Goal: Ask a question

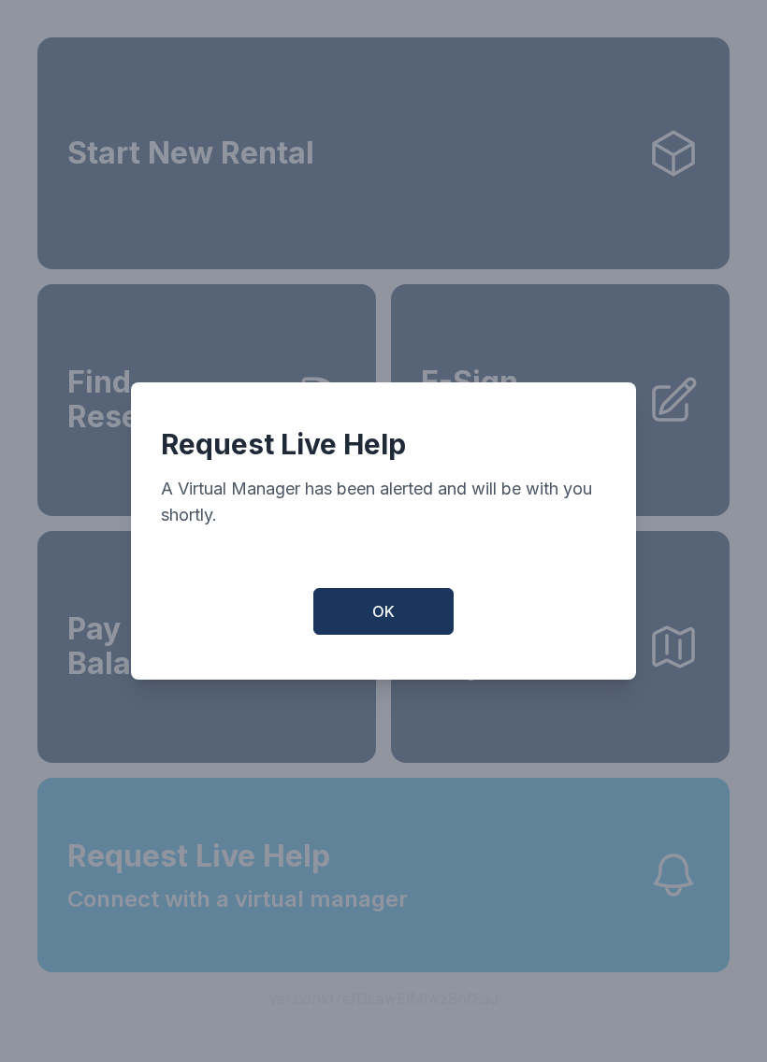
click at [395, 610] on button "OK" at bounding box center [383, 611] width 140 height 47
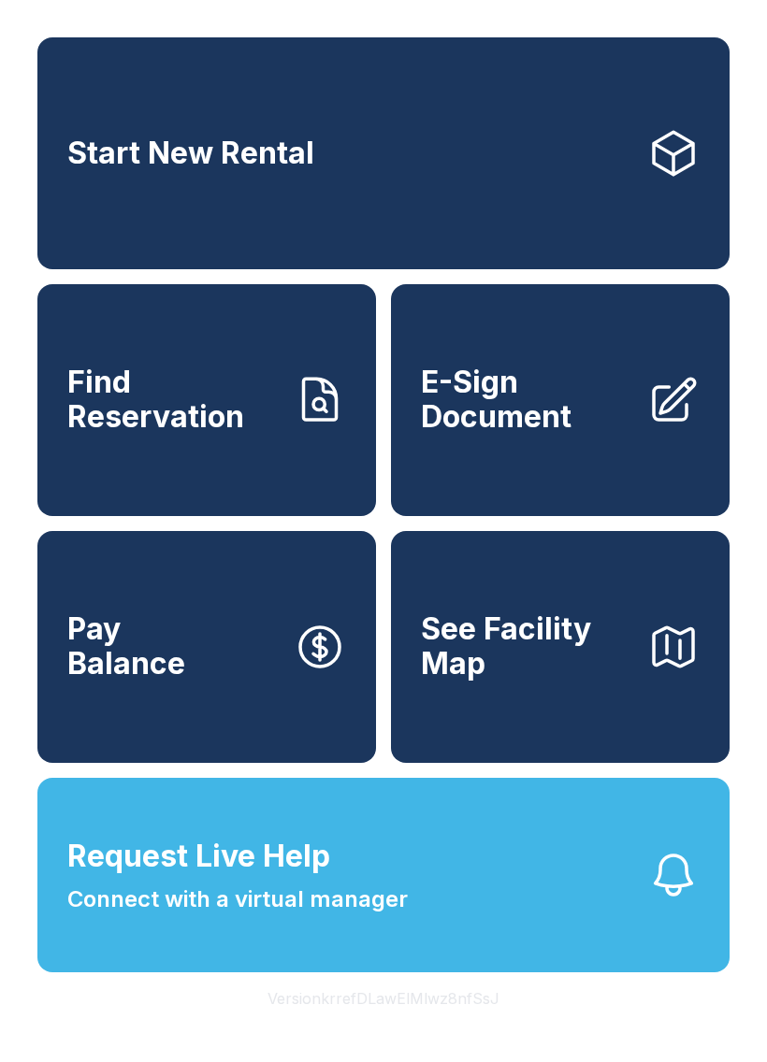
click at [186, 916] on span "Connect with a virtual manager" at bounding box center [237, 900] width 340 height 34
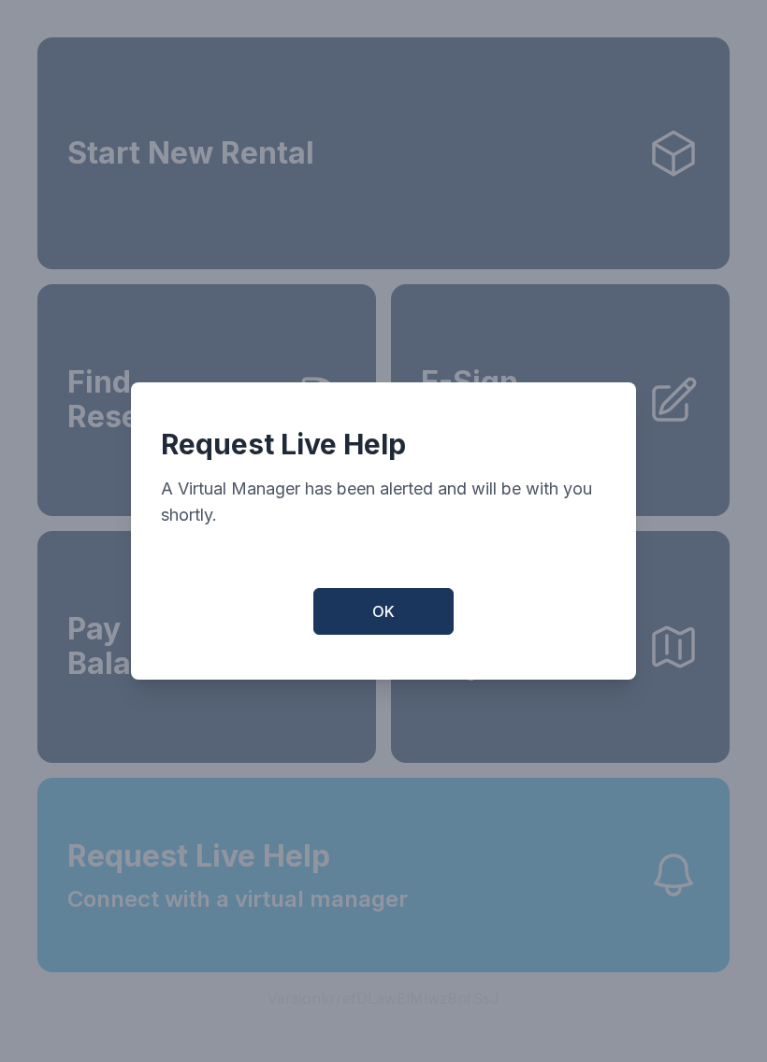
click at [368, 601] on button "OK" at bounding box center [383, 611] width 140 height 47
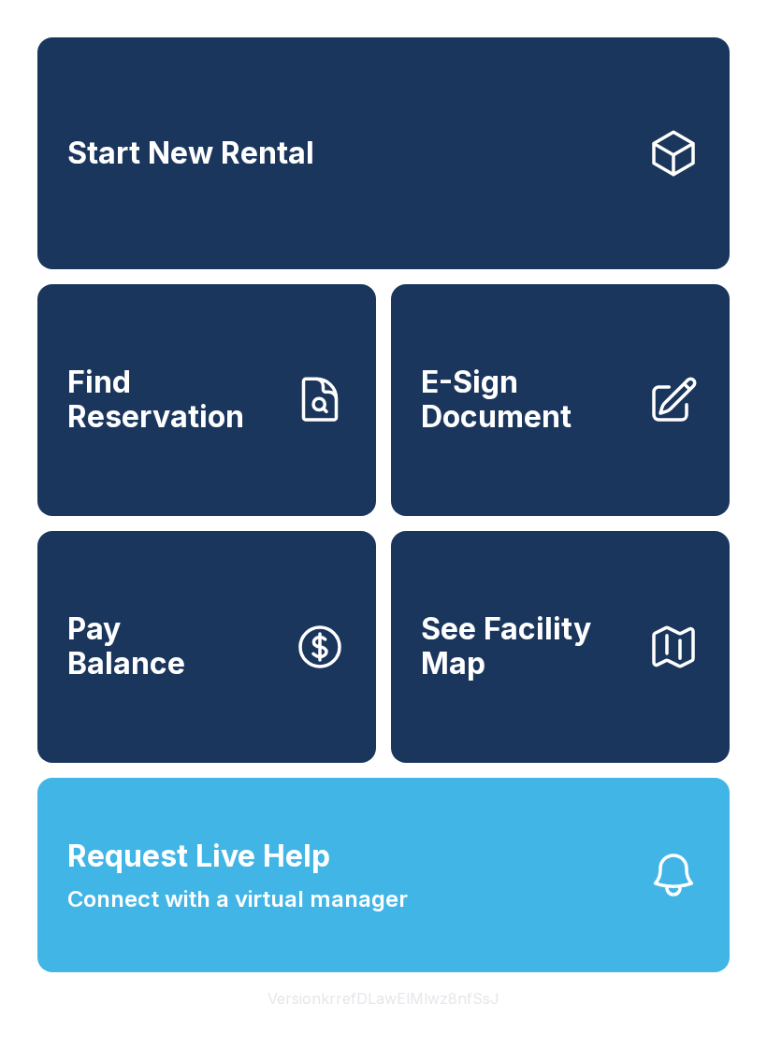
click at [161, 916] on span "Connect with a virtual manager" at bounding box center [237, 900] width 340 height 34
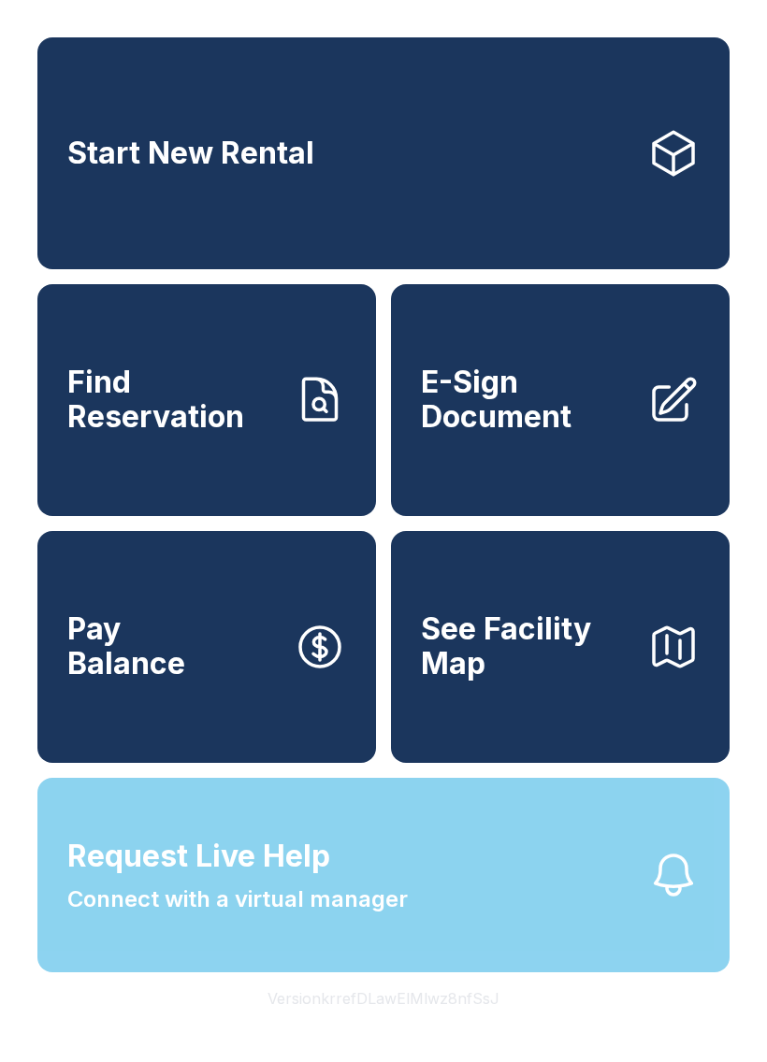
click at [161, 942] on div "Request Live Help A Virtual Manager has been alerted and will be with you short…" at bounding box center [383, 531] width 767 height 1062
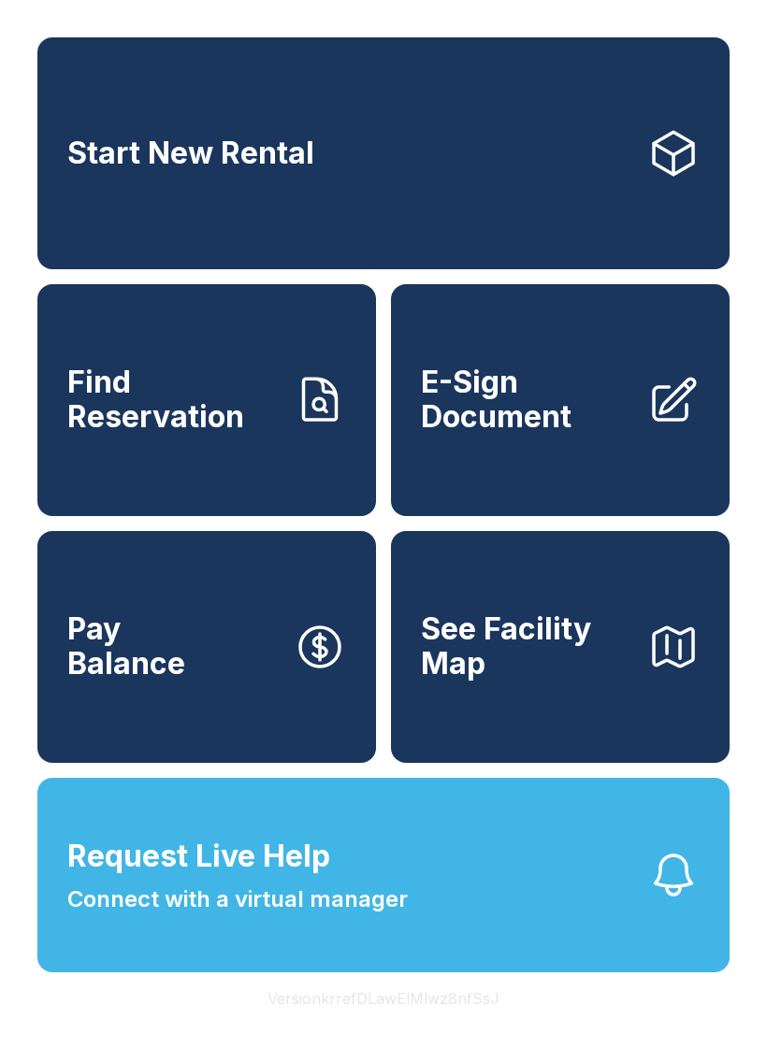
click at [215, 916] on span "Connect with a virtual manager" at bounding box center [237, 900] width 340 height 34
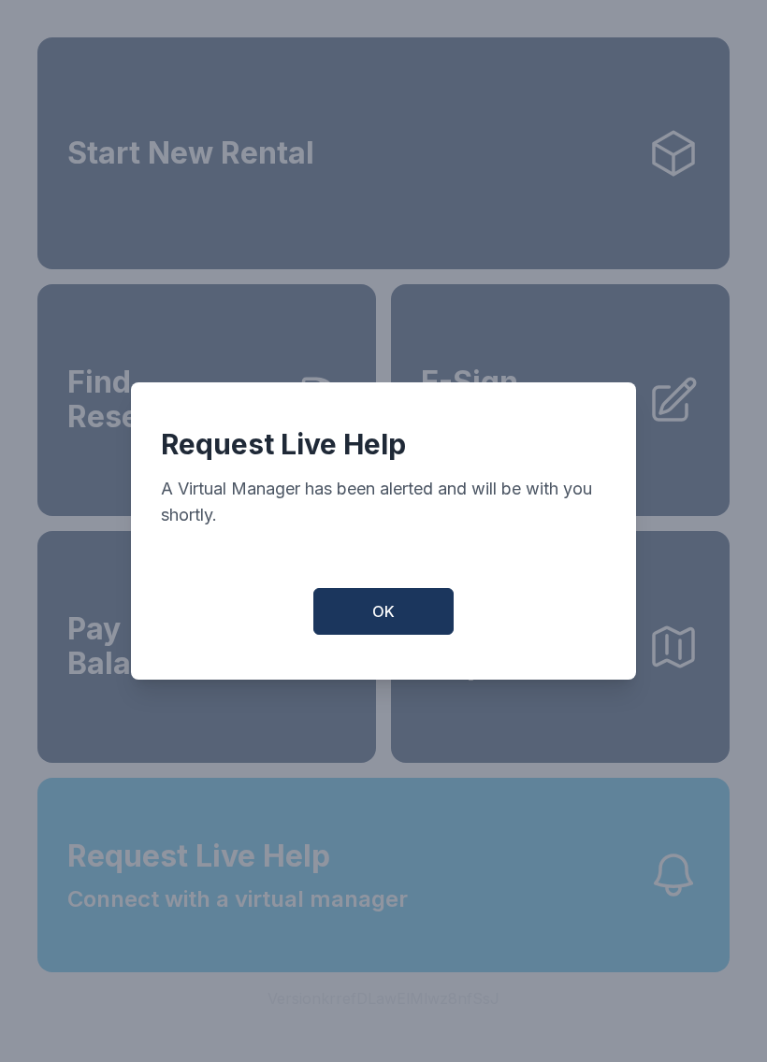
click at [341, 606] on button "OK" at bounding box center [383, 611] width 140 height 47
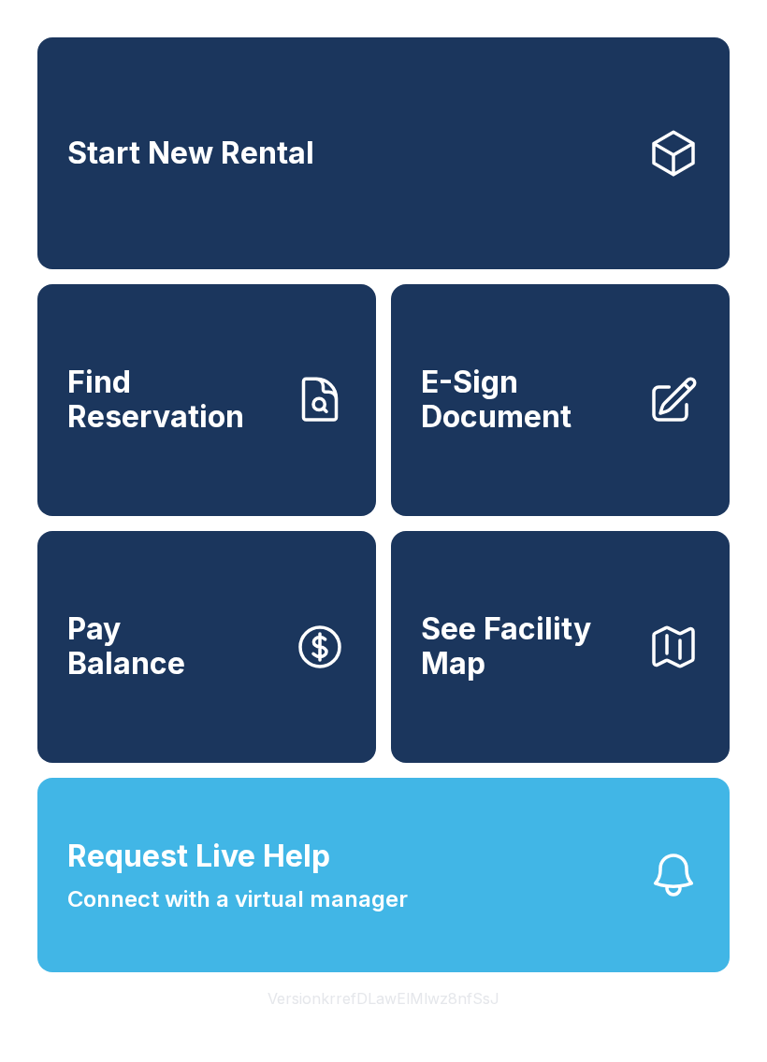
click at [289, 879] on span "Request Live Help" at bounding box center [198, 856] width 263 height 45
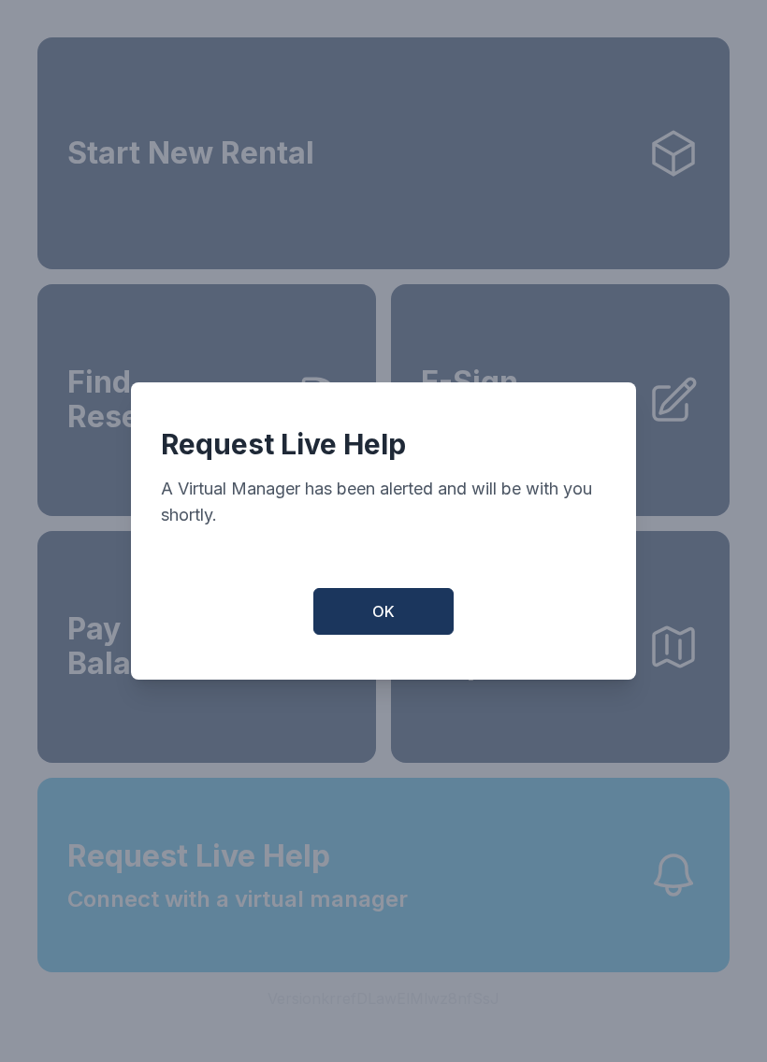
click at [347, 614] on button "OK" at bounding box center [383, 611] width 140 height 47
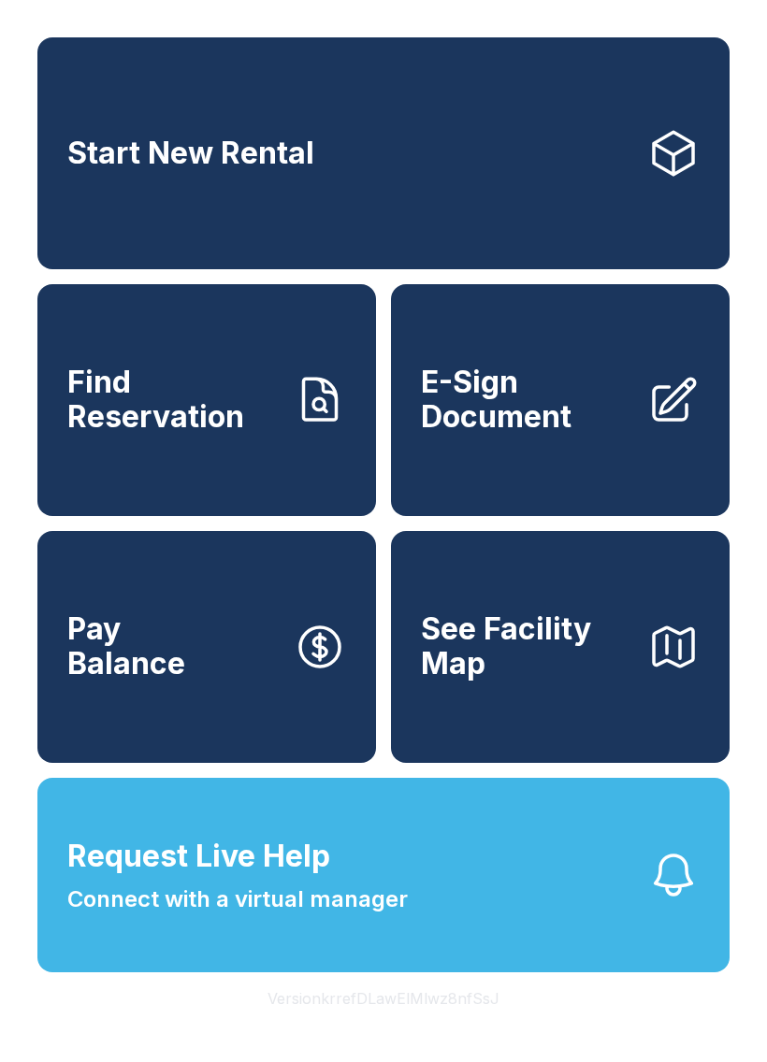
click at [394, 916] on span "Connect with a virtual manager" at bounding box center [237, 900] width 340 height 34
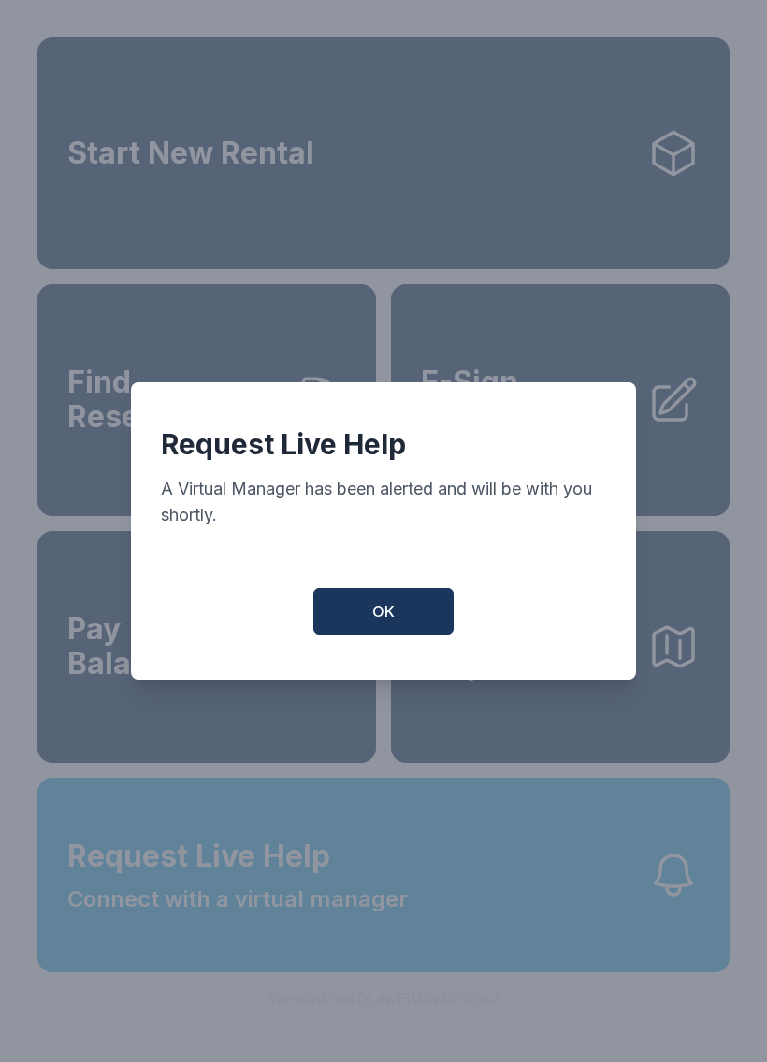
click at [395, 625] on button "OK" at bounding box center [383, 611] width 140 height 47
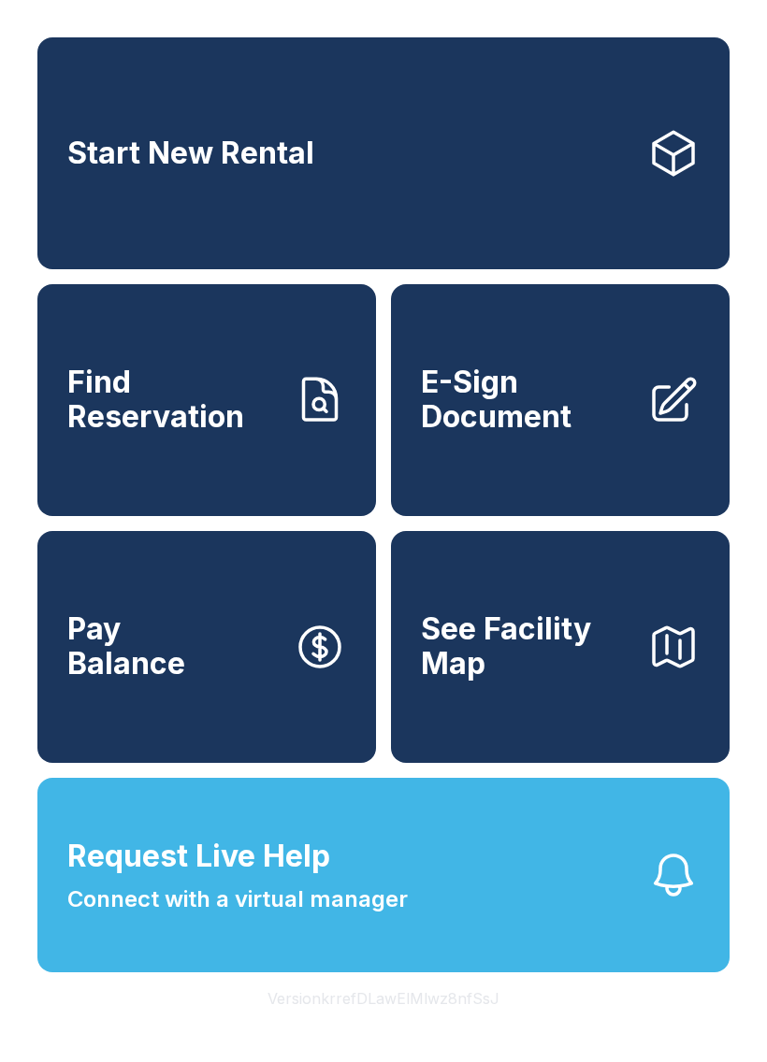
click at [392, 972] on button "Request Live Help Connect with a virtual manager" at bounding box center [383, 875] width 692 height 195
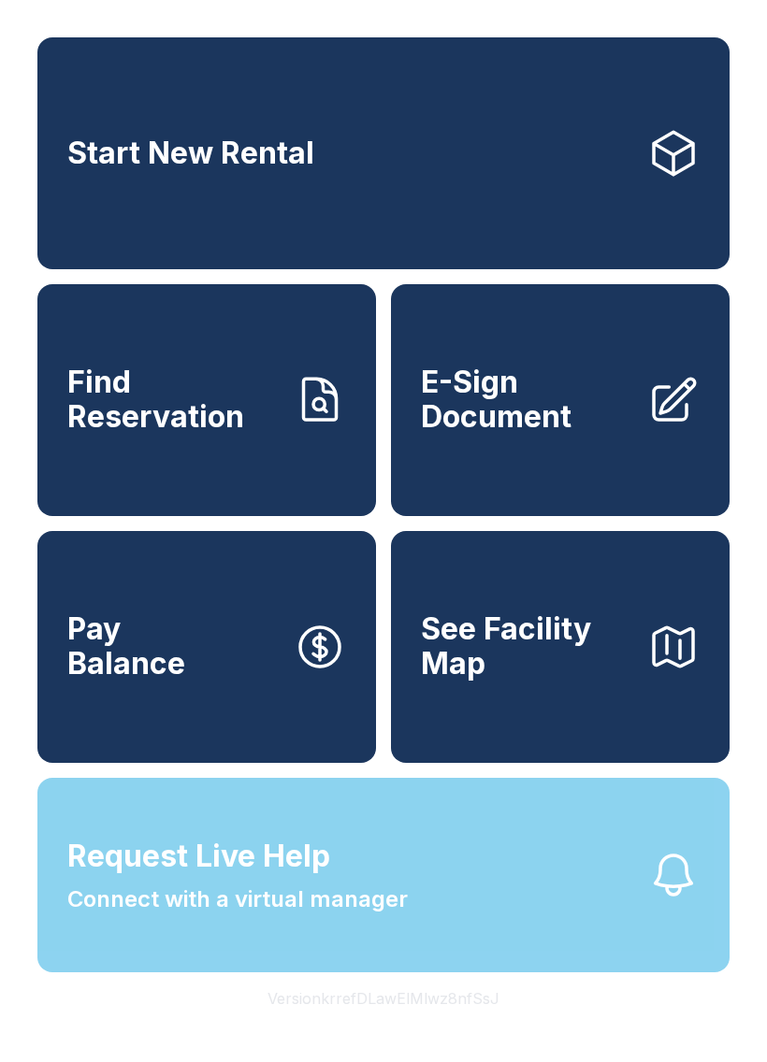
click at [408, 873] on button "Request Live Help Connect with a virtual manager" at bounding box center [383, 875] width 692 height 195
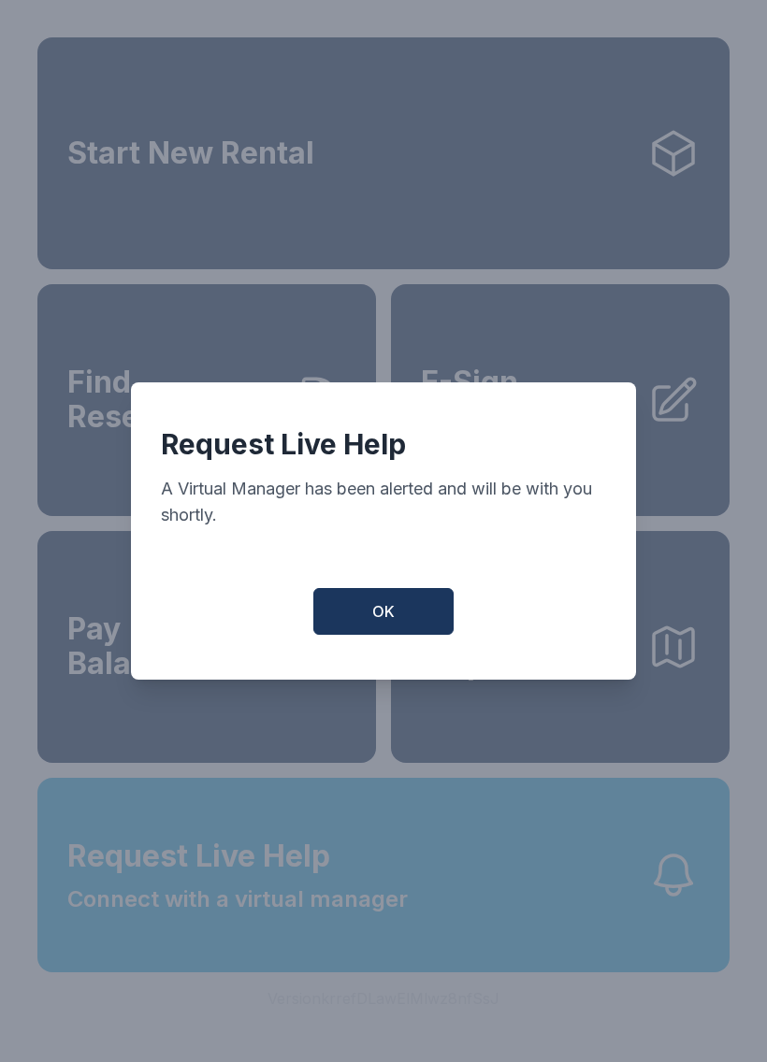
click at [367, 610] on button "OK" at bounding box center [383, 611] width 140 height 47
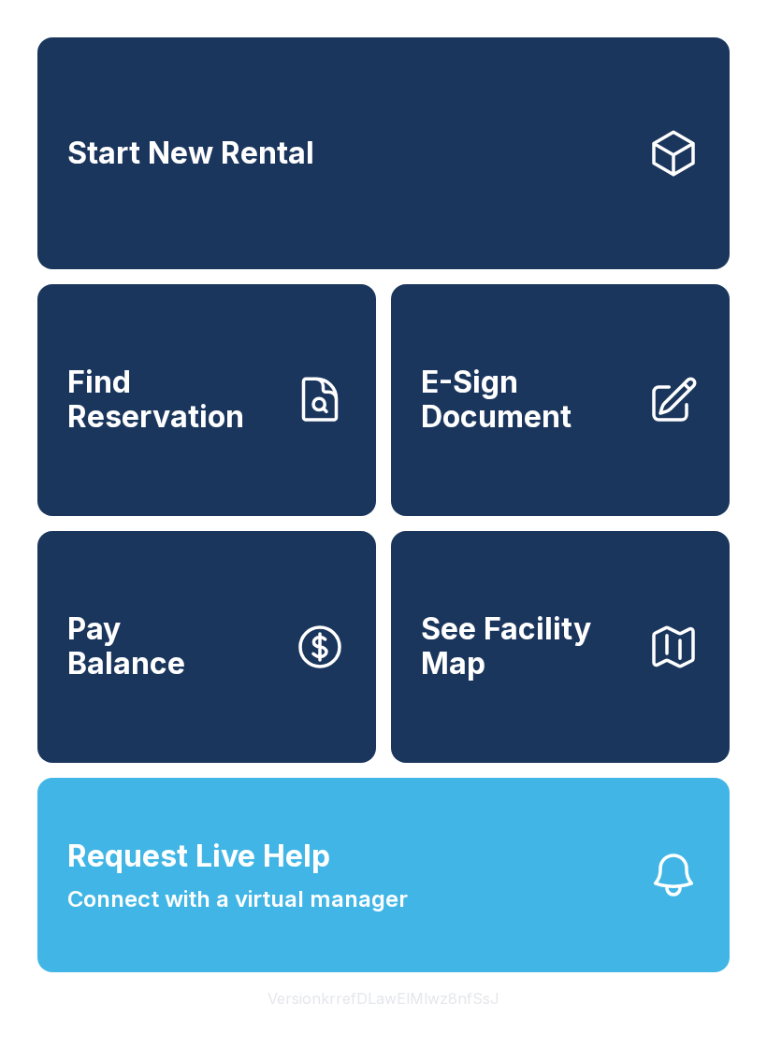
click at [418, 929] on button "Request Live Help Connect with a virtual manager" at bounding box center [383, 875] width 692 height 195
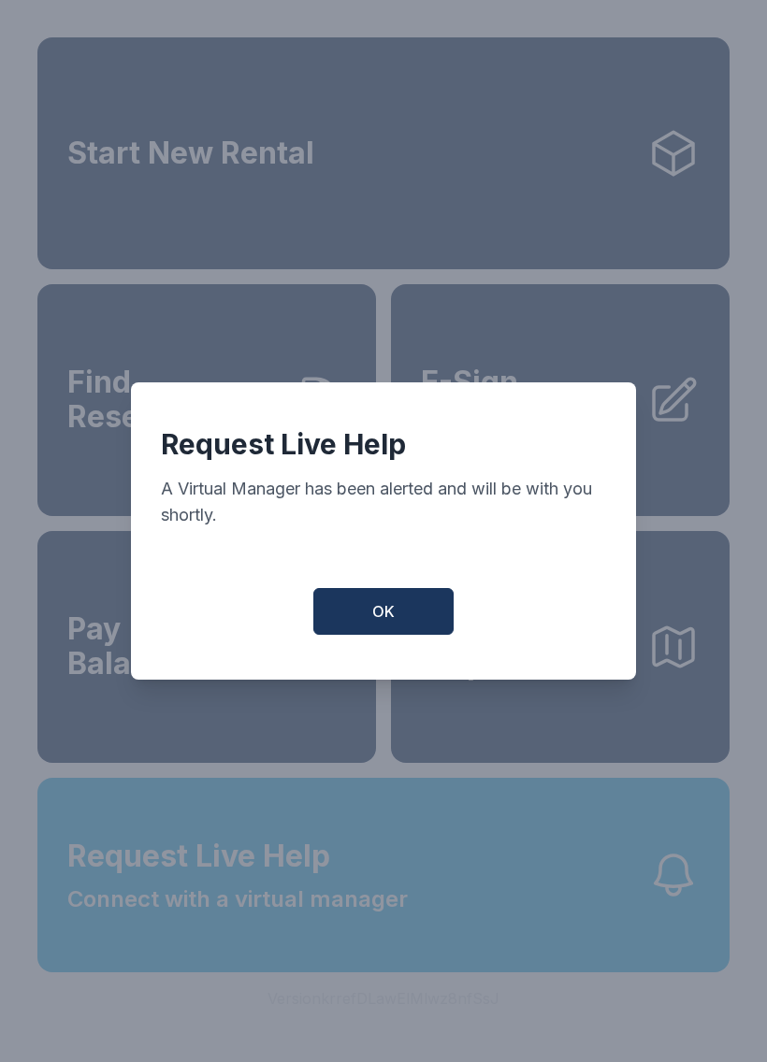
click at [391, 623] on span "OK" at bounding box center [383, 611] width 22 height 22
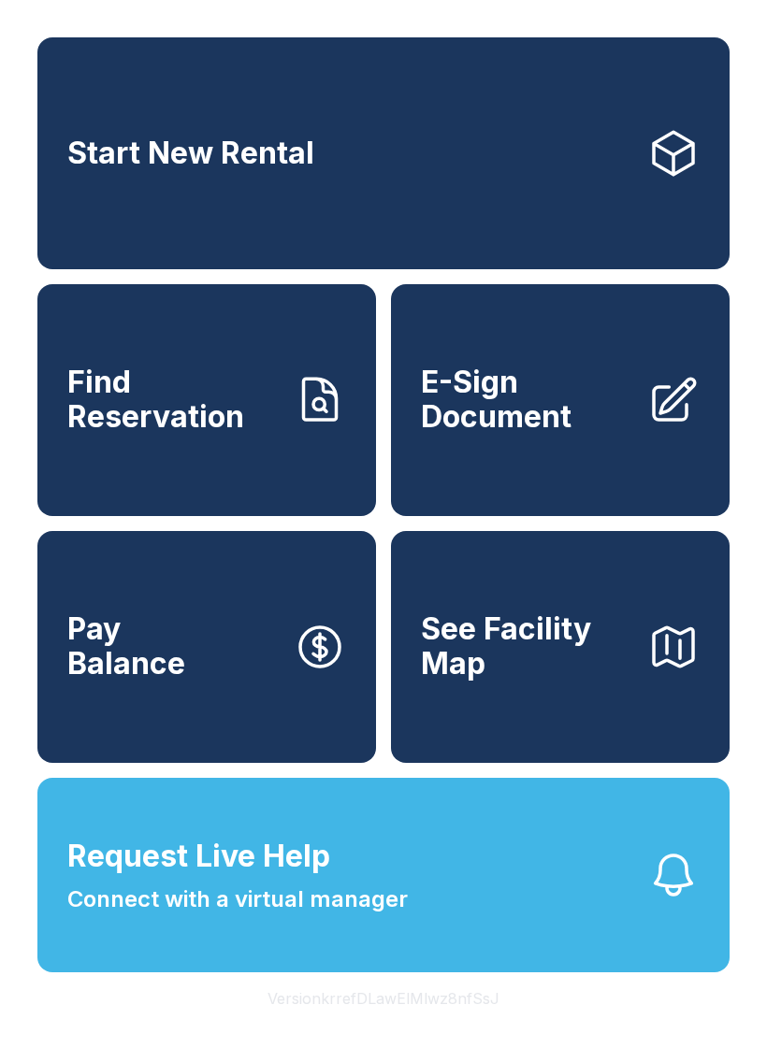
click at [407, 924] on button "Request Live Help Connect with a virtual manager" at bounding box center [383, 875] width 692 height 195
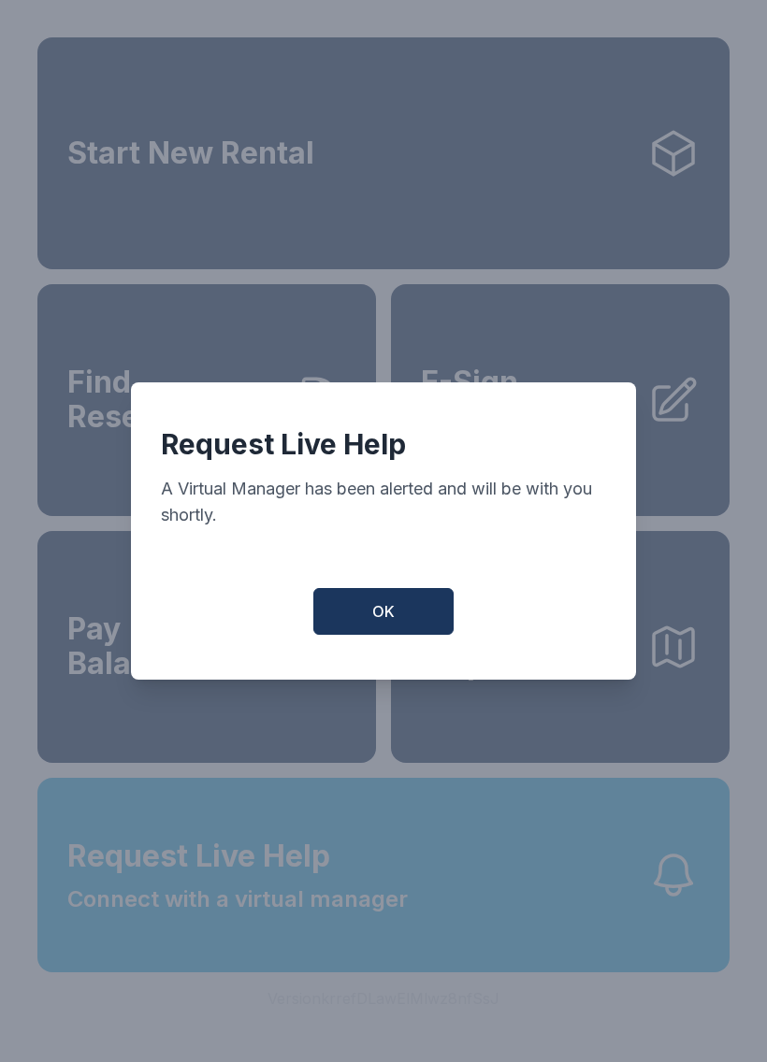
click at [404, 625] on button "OK" at bounding box center [383, 611] width 140 height 47
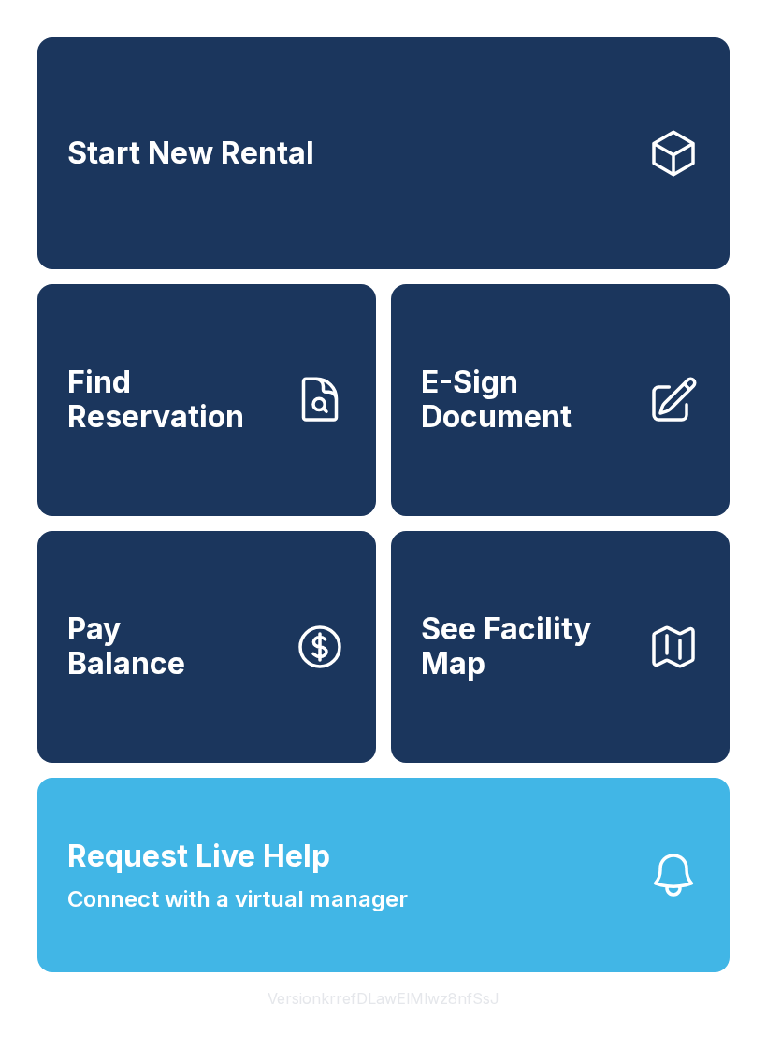
click at [435, 918] on button "Request Live Help Connect with a virtual manager" at bounding box center [383, 875] width 692 height 195
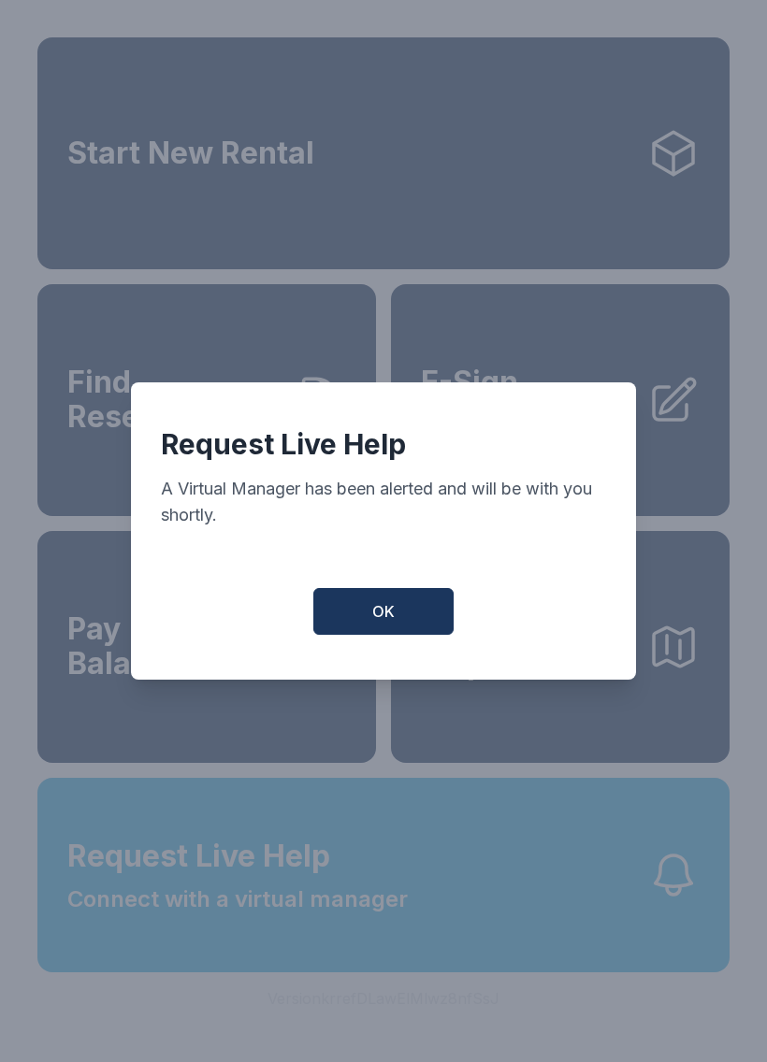
click at [397, 601] on button "OK" at bounding box center [383, 611] width 140 height 47
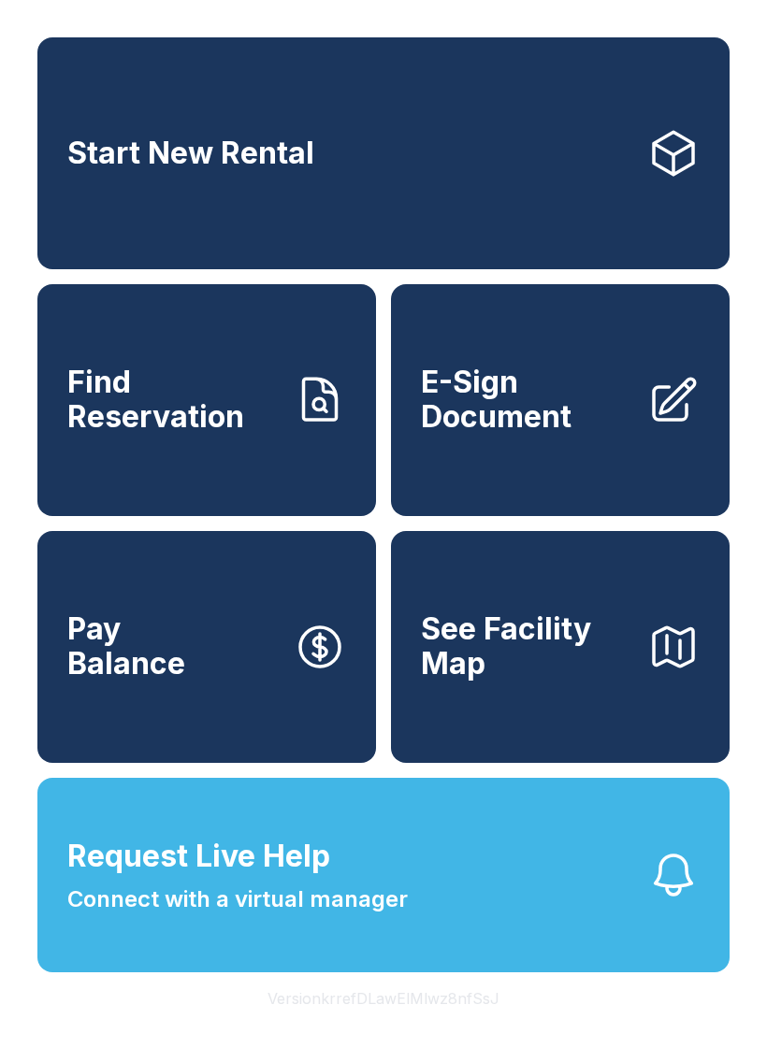
click at [411, 930] on button "Request Live Help Connect with a virtual manager" at bounding box center [383, 875] width 692 height 195
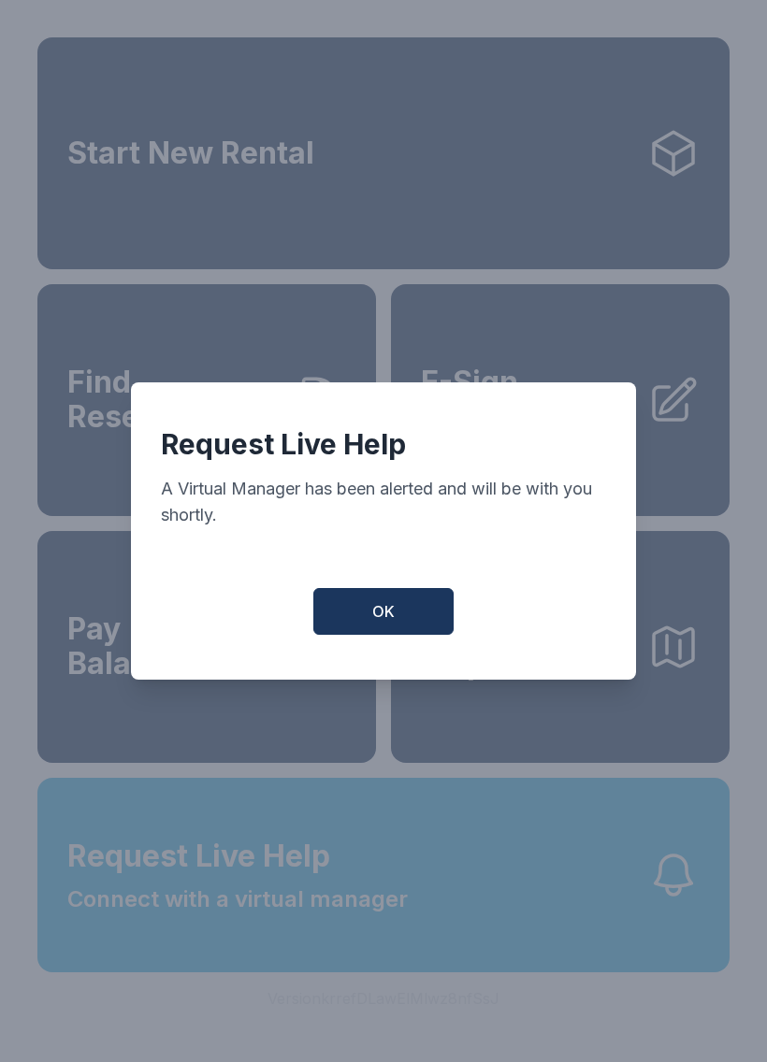
click at [394, 611] on span "OK" at bounding box center [383, 611] width 22 height 22
